Goal: Task Accomplishment & Management: Manage account settings

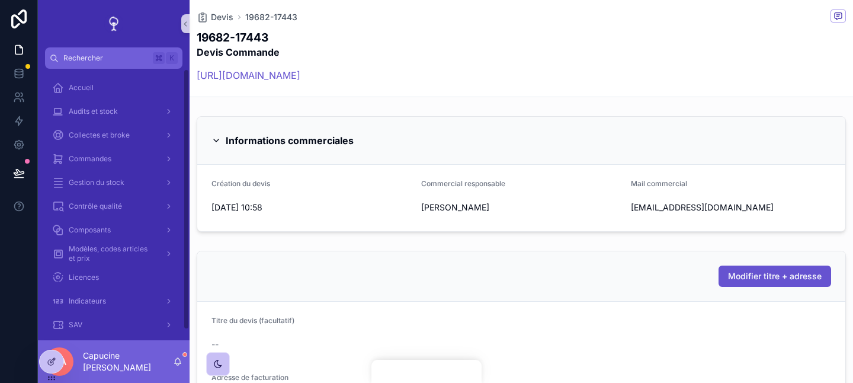
scroll to position [671, 0]
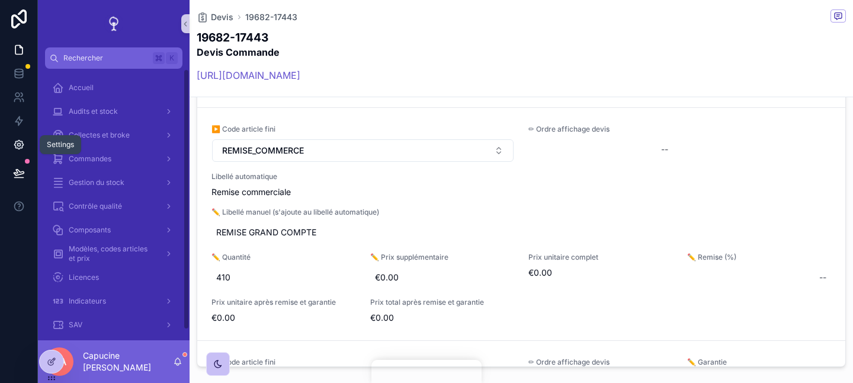
click at [20, 143] on icon at bounding box center [18, 144] width 3 height 3
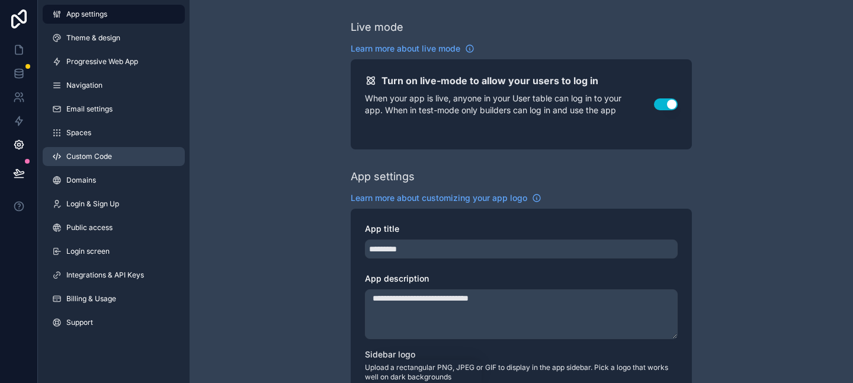
click at [138, 156] on link "Custom Code" at bounding box center [114, 156] width 142 height 19
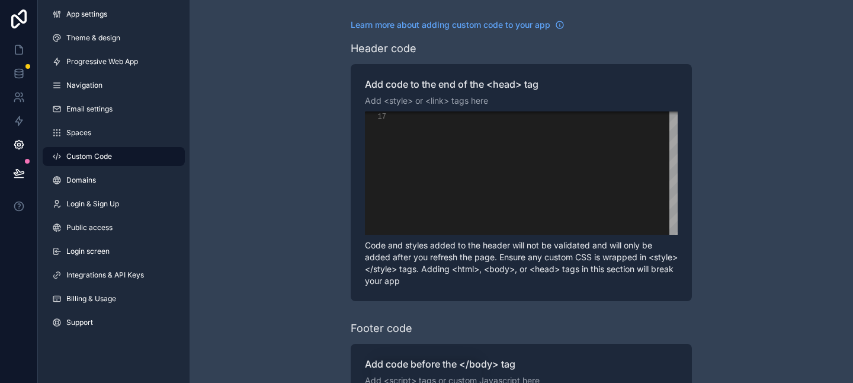
scroll to position [217, 0]
